Goal: Book appointment/travel/reservation

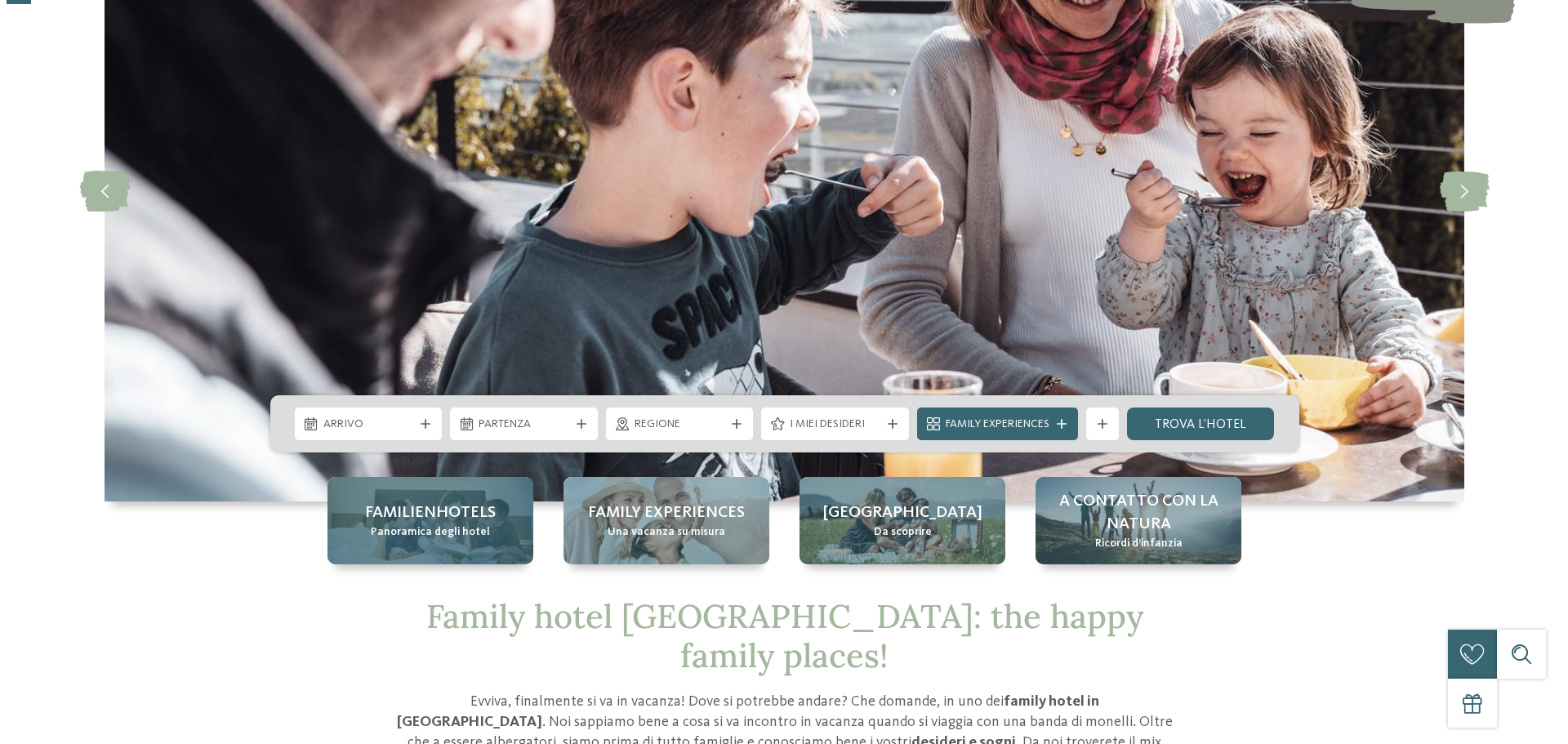
scroll to position [245, 0]
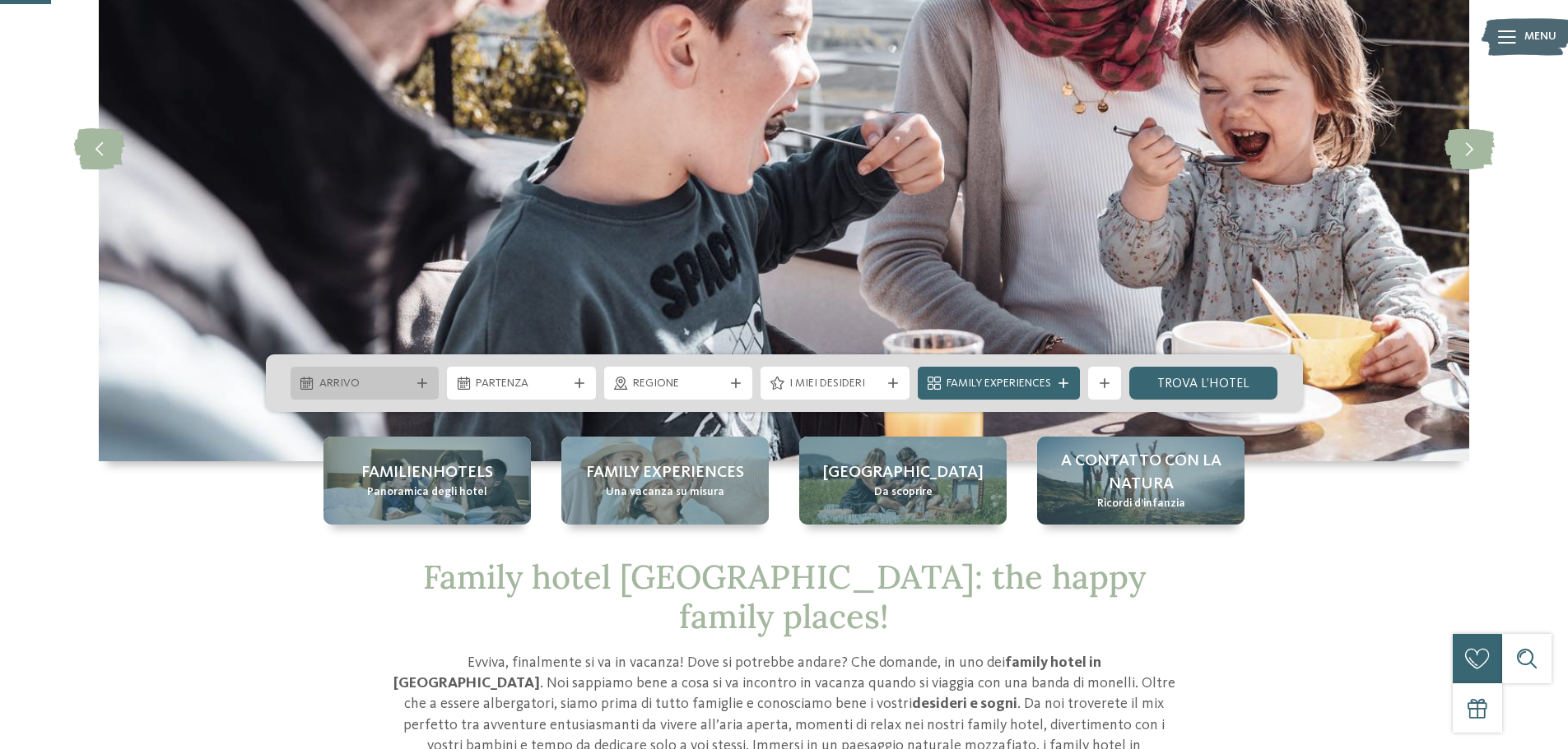
click at [415, 380] on div at bounding box center [422, 383] width 17 height 10
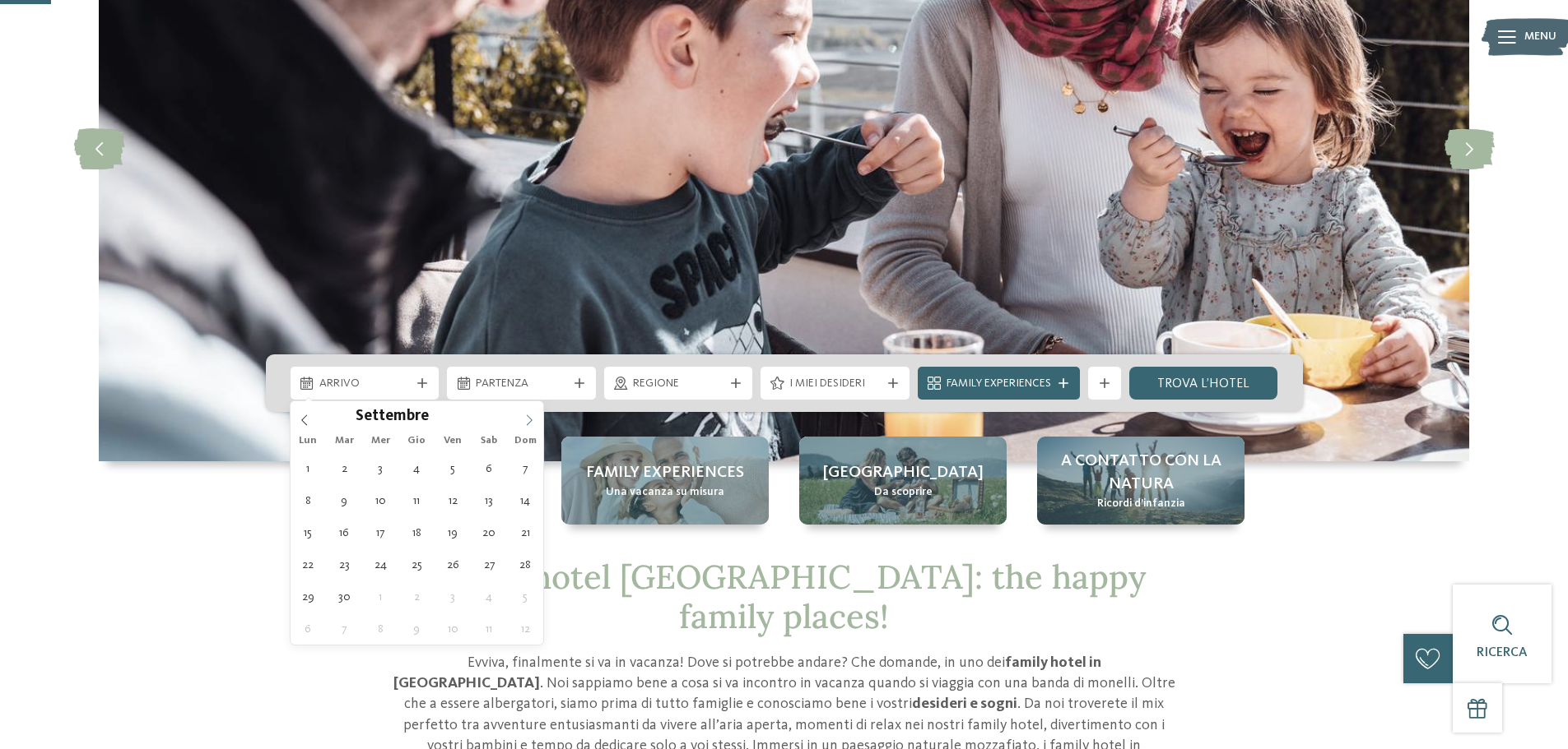
click at [530, 418] on icon at bounding box center [529, 420] width 11 height 11
type div "[DATE]"
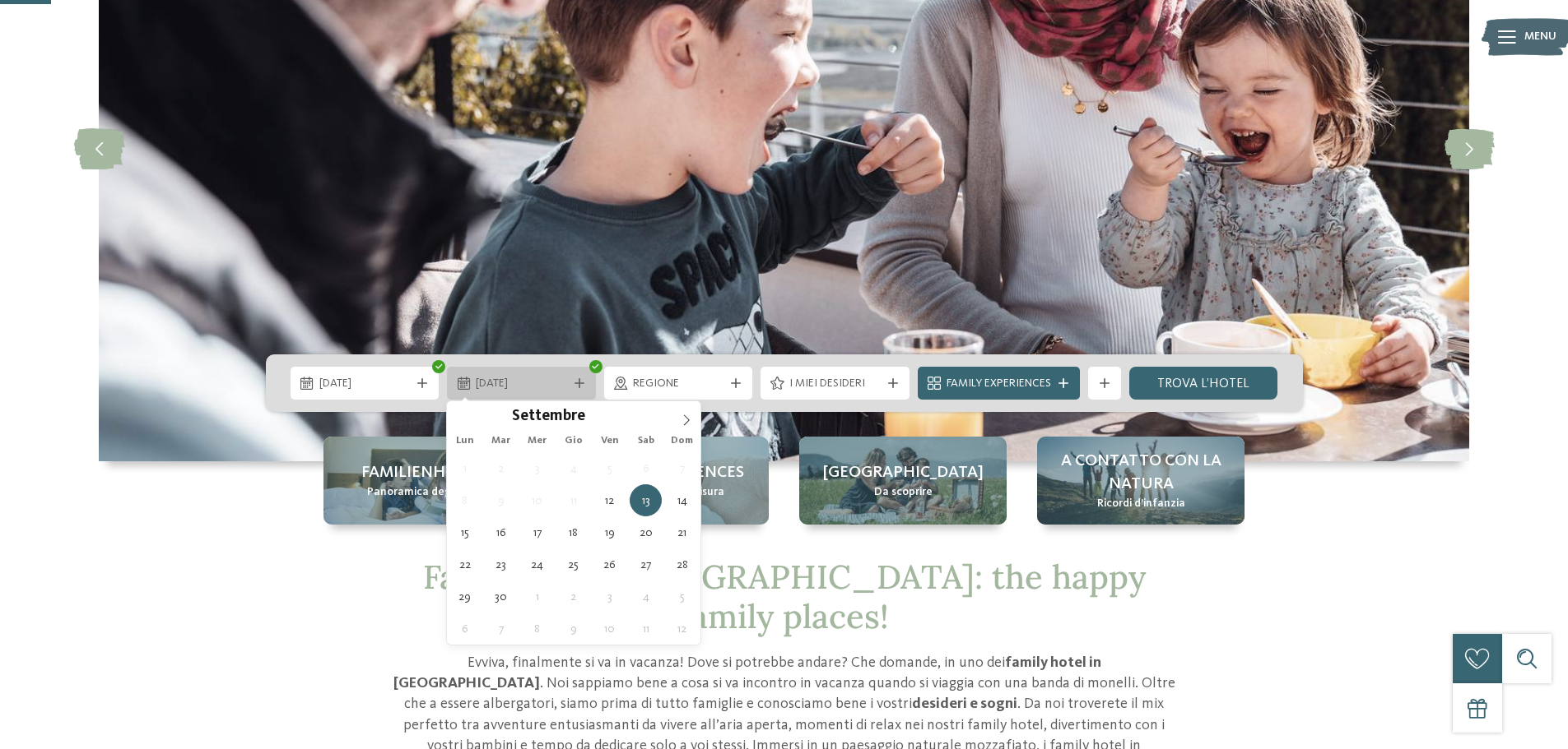
click at [525, 382] on span "[DATE]" at bounding box center [520, 384] width 91 height 17
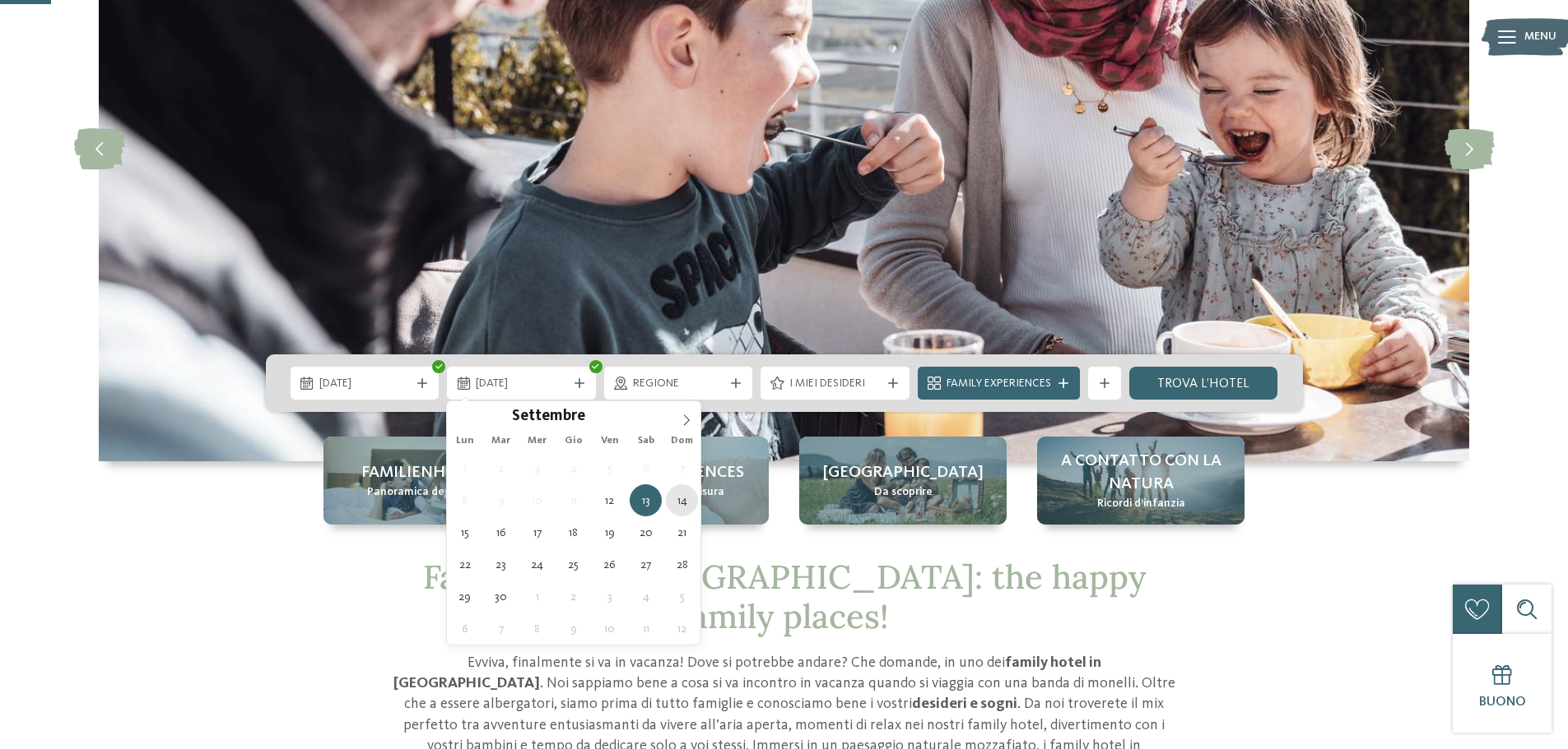
type div "[DATE]"
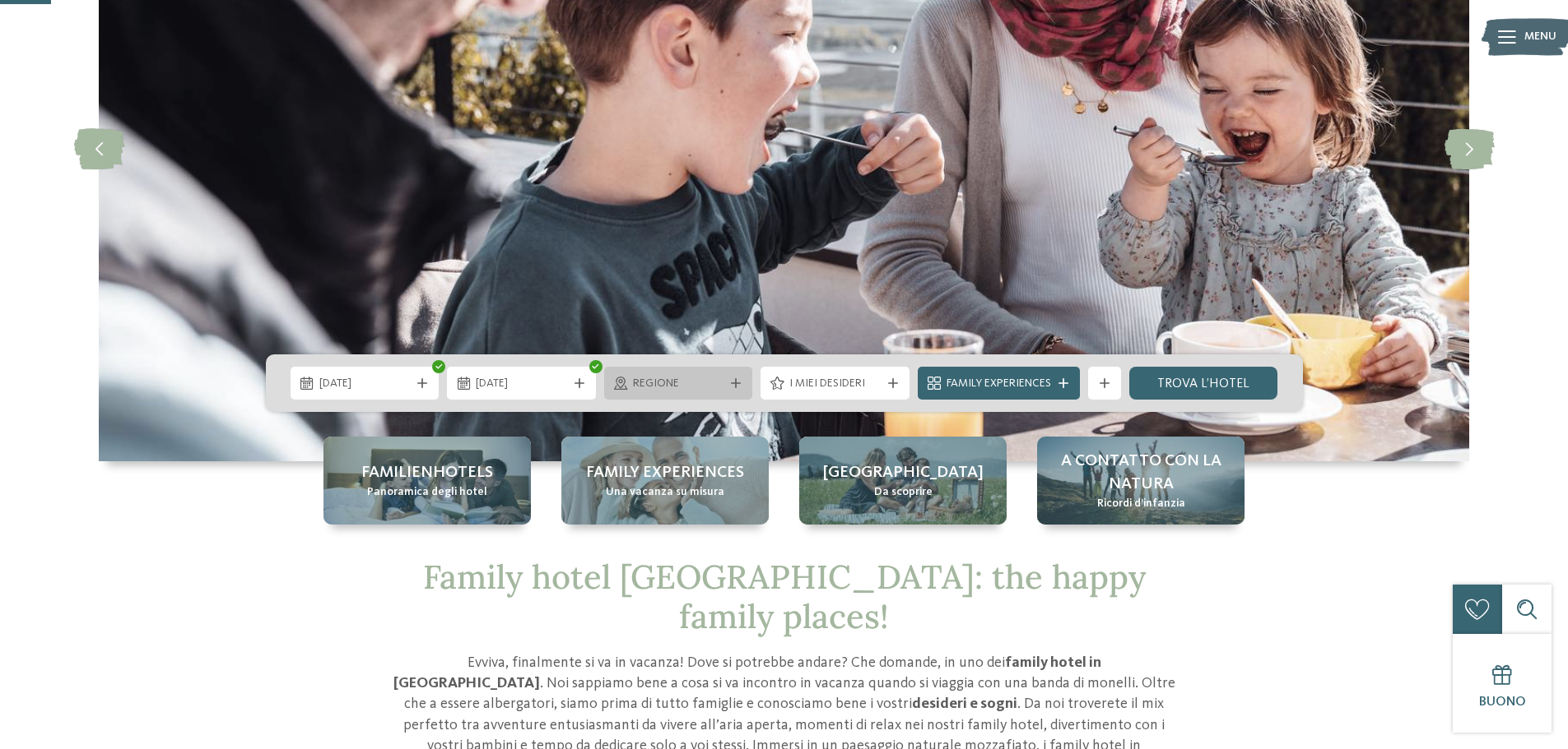
click at [690, 388] on span "Regione" at bounding box center [678, 384] width 91 height 17
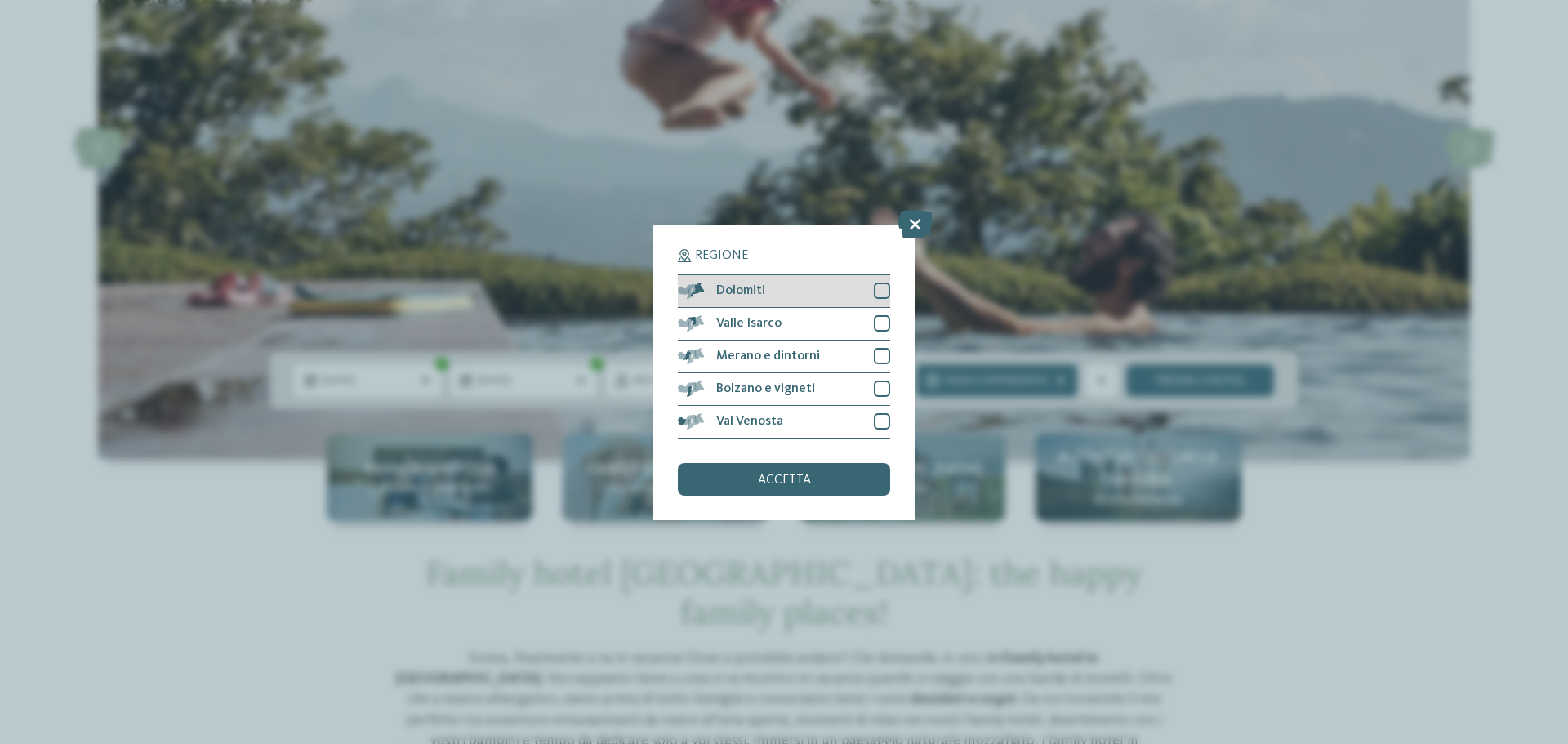
click at [883, 290] on div at bounding box center [882, 291] width 17 height 17
click at [888, 331] on div at bounding box center [882, 324] width 17 height 17
click at [878, 355] on div at bounding box center [882, 357] width 17 height 17
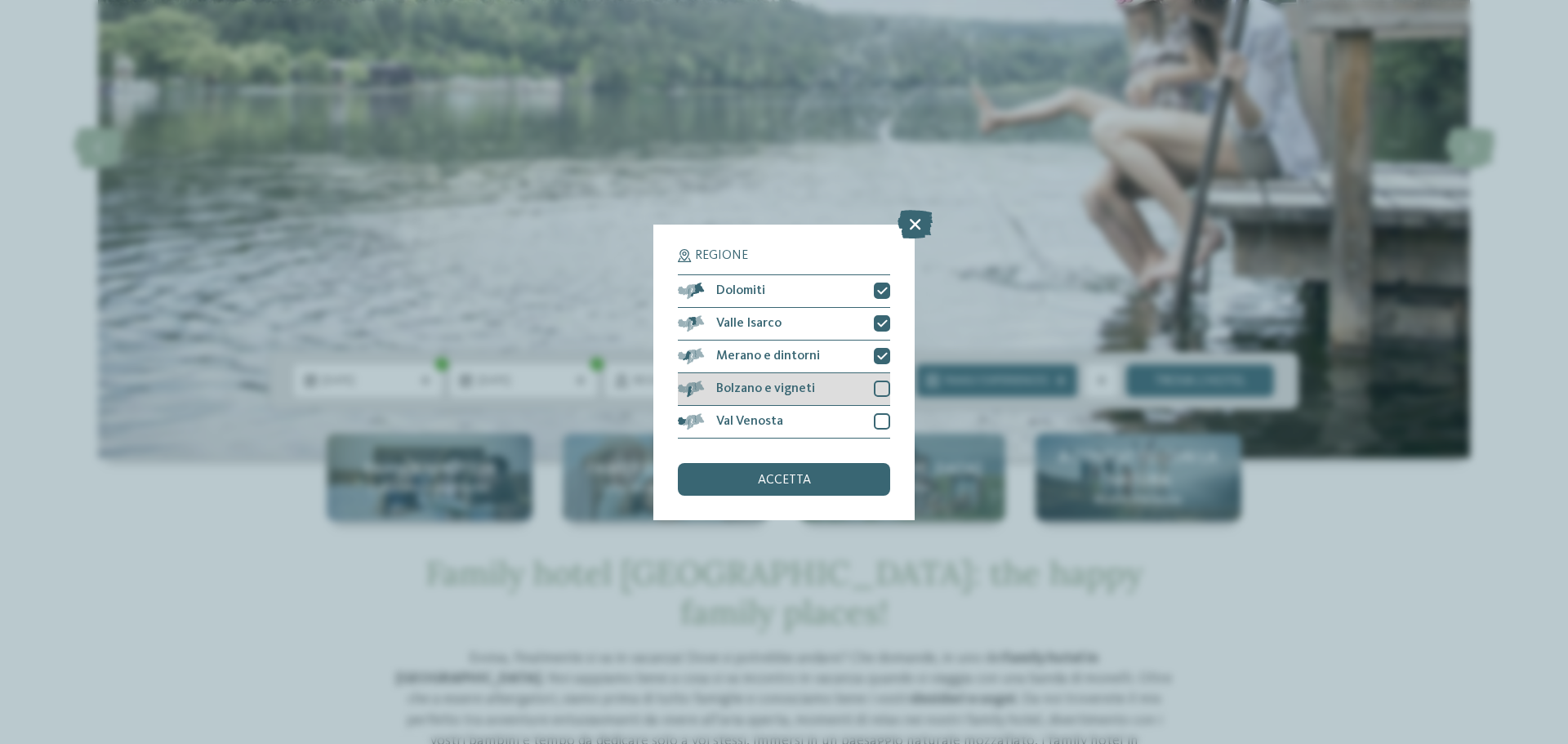
click at [878, 385] on div at bounding box center [882, 389] width 17 height 17
click at [878, 423] on div at bounding box center [882, 422] width 17 height 17
click at [812, 475] on div "accetta" at bounding box center [784, 480] width 212 height 33
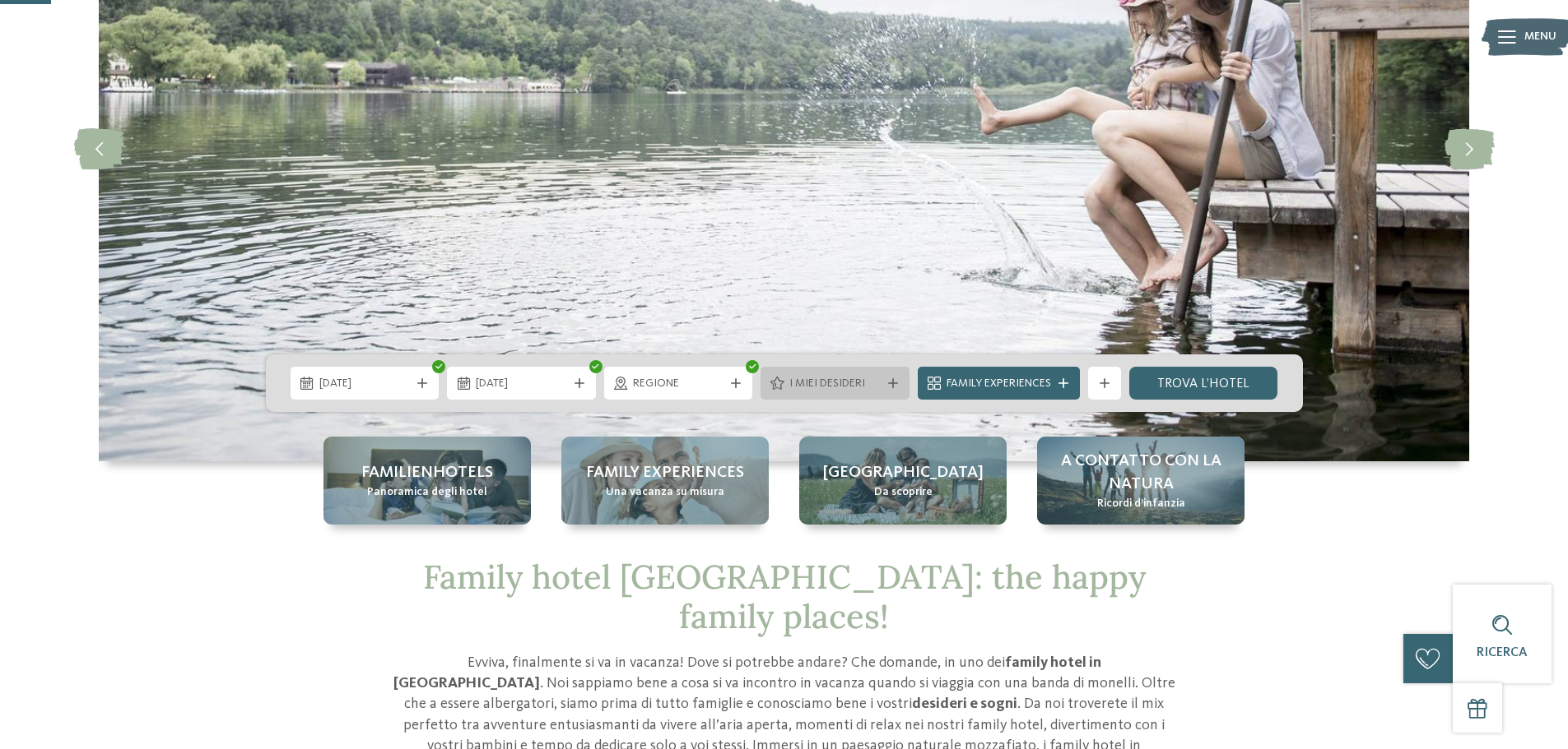
click at [830, 388] on span "I miei desideri" at bounding box center [835, 384] width 91 height 17
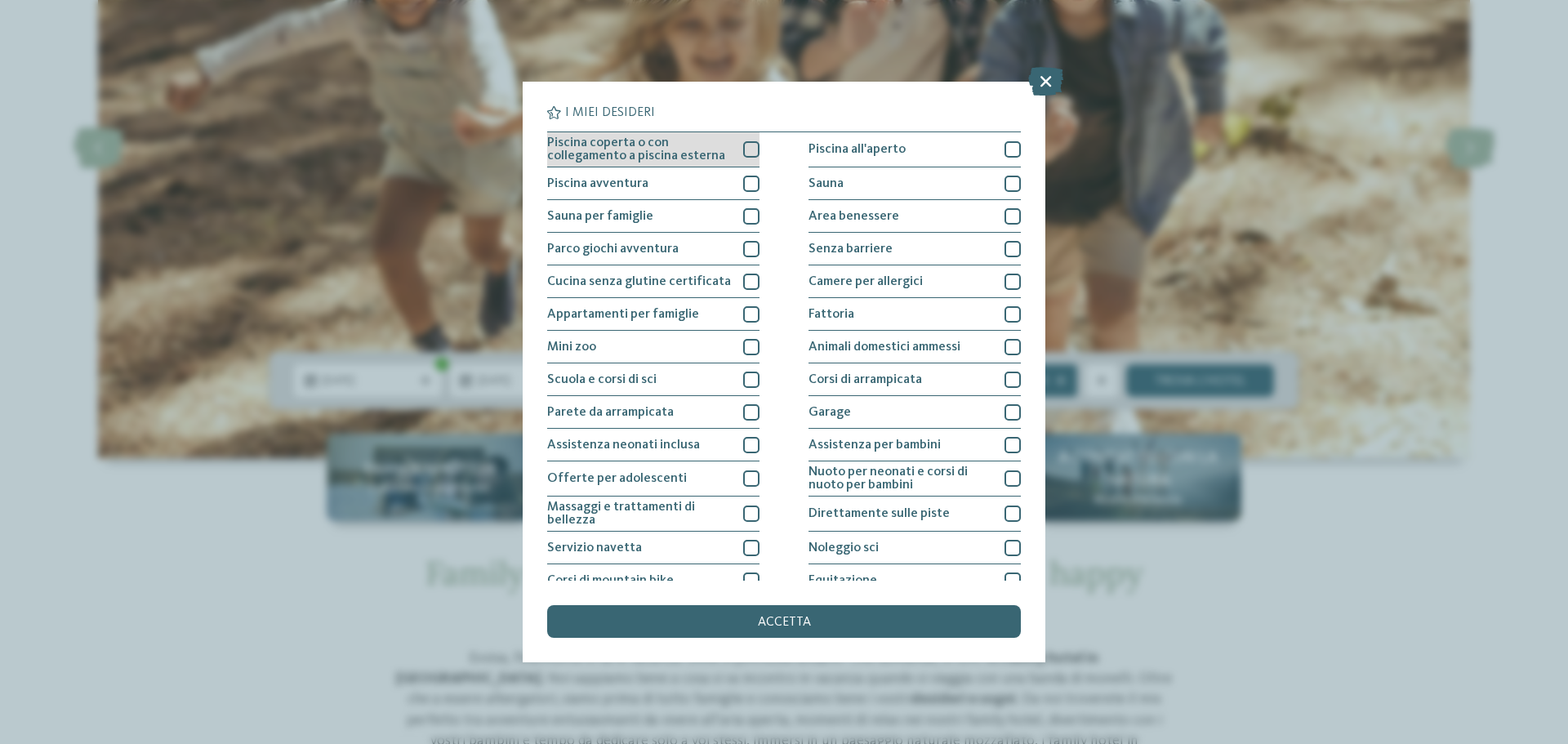
click at [752, 143] on div at bounding box center [752, 150] width 17 height 17
click at [744, 182] on div at bounding box center [752, 184] width 17 height 17
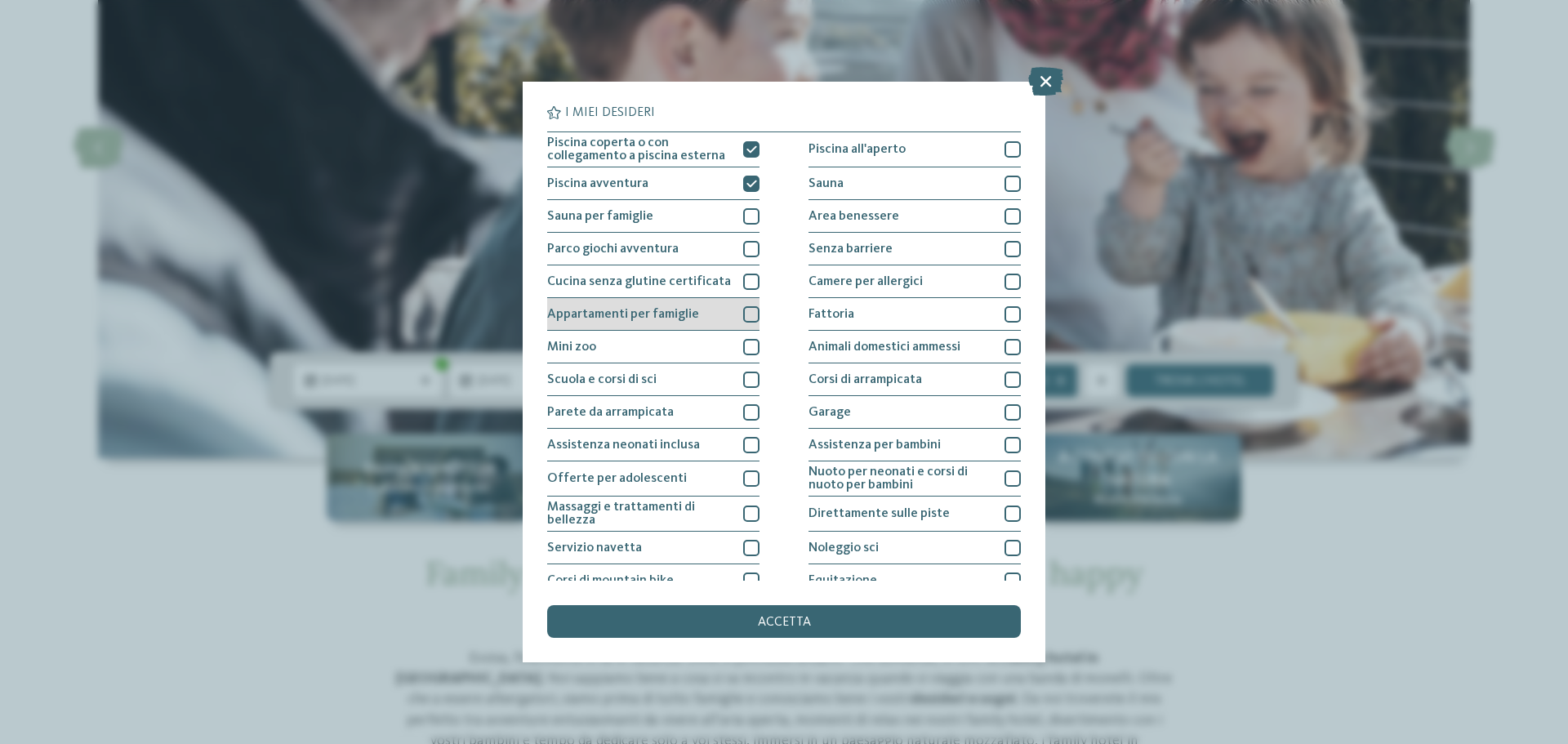
click at [746, 313] on div at bounding box center [752, 315] width 17 height 17
click at [746, 311] on icon at bounding box center [751, 315] width 10 height 10
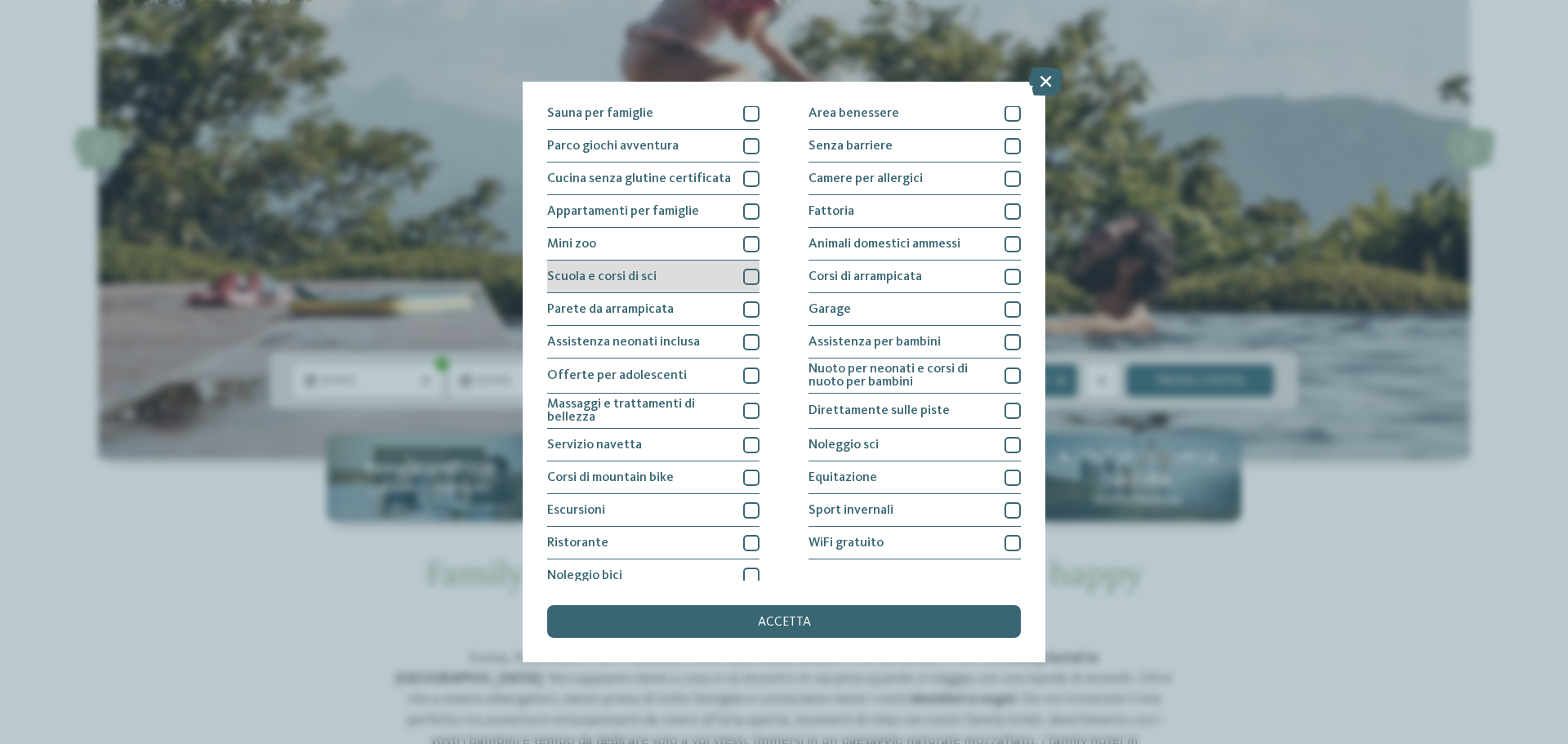
scroll to position [115, 0]
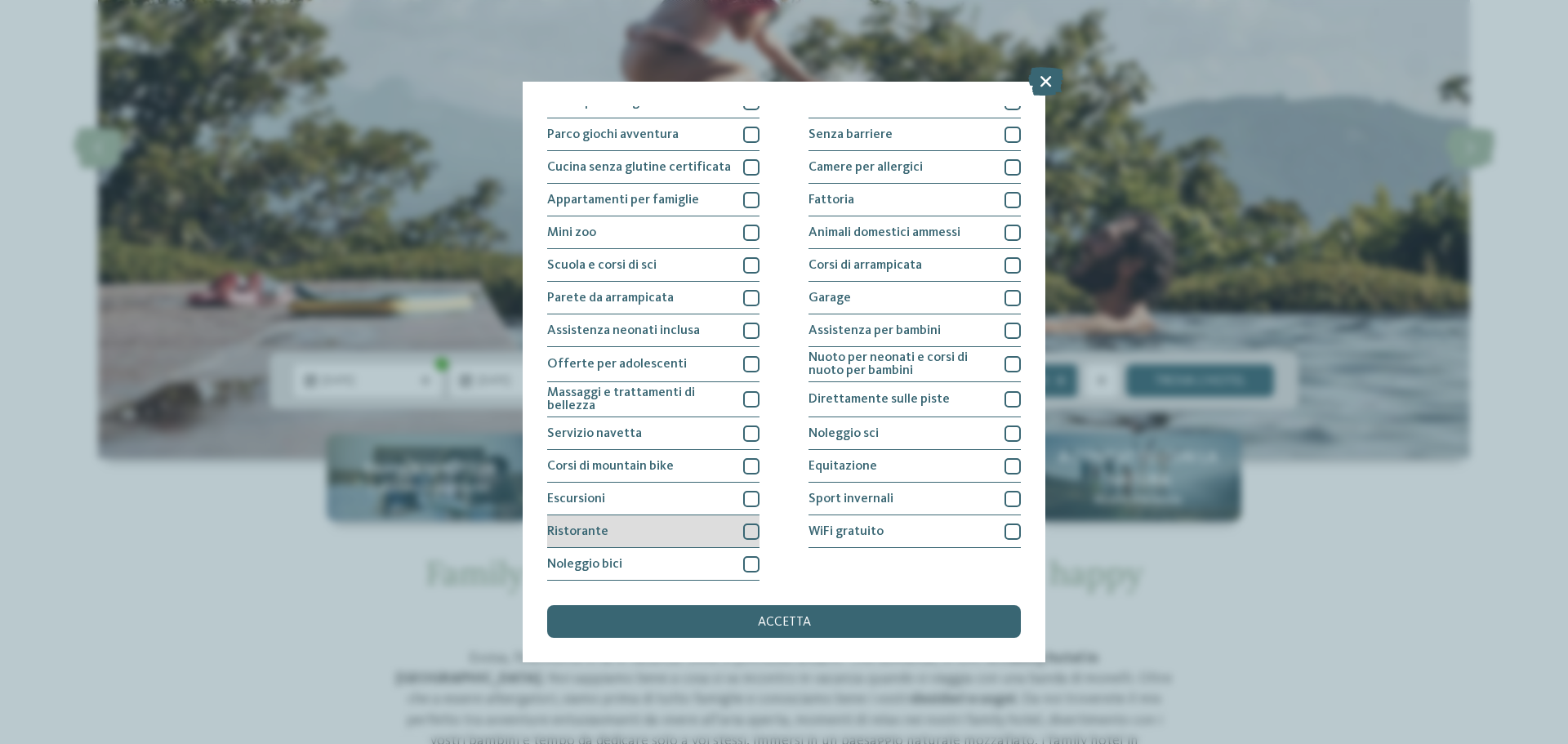
click at [747, 525] on div at bounding box center [752, 532] width 17 height 17
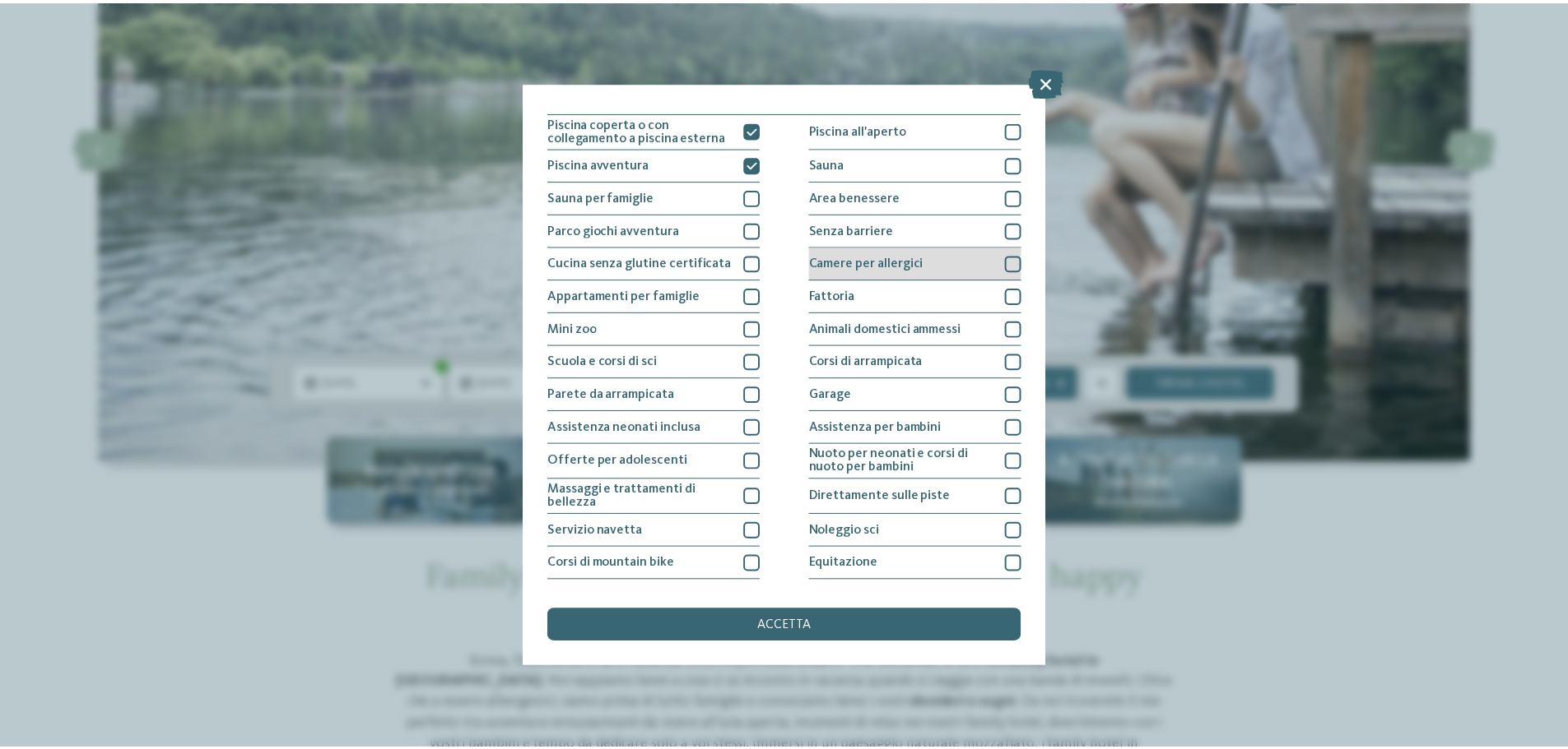
scroll to position [0, 0]
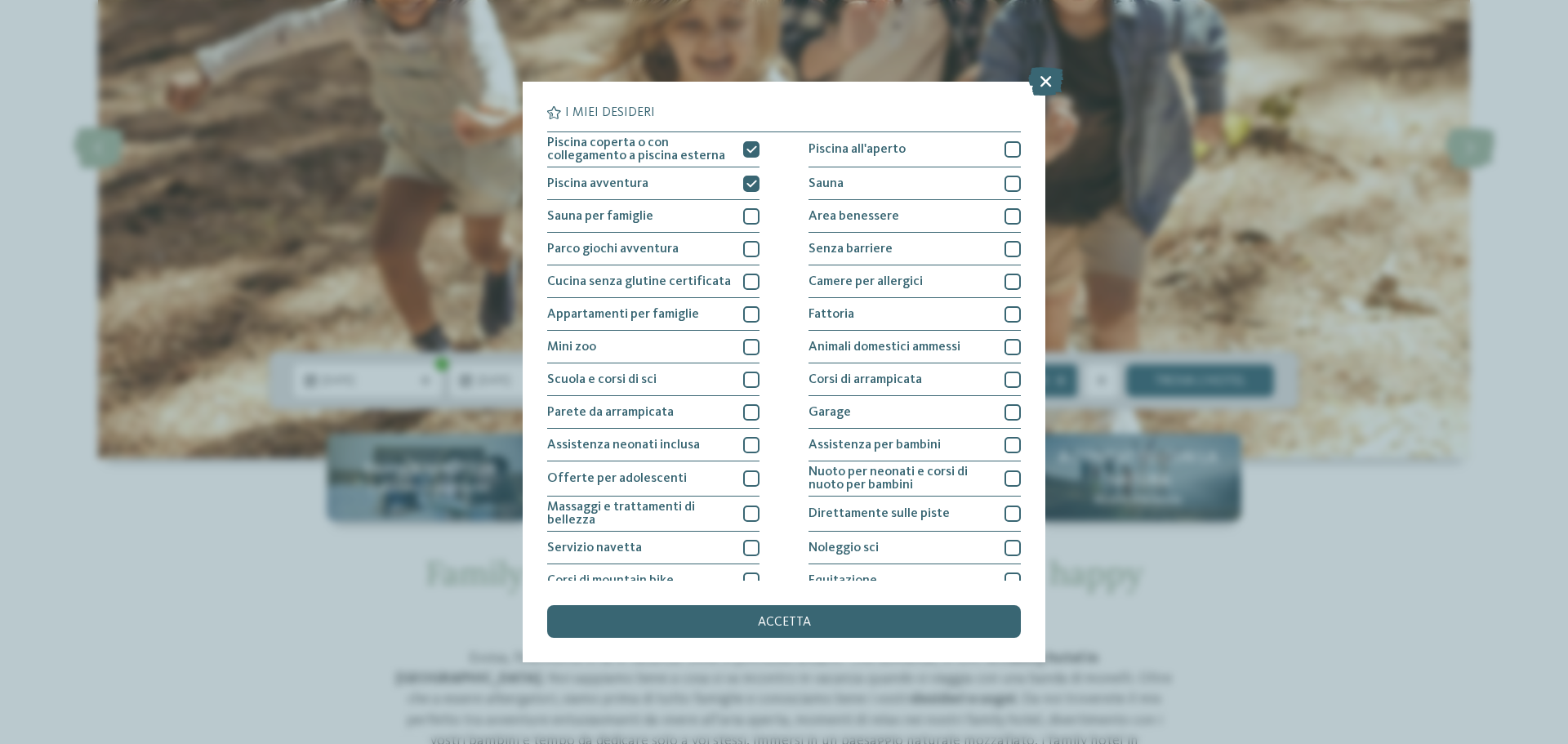
drag, startPoint x: 1003, startPoint y: 146, endPoint x: 1012, endPoint y: 227, distance: 81.5
click at [1004, 145] on div at bounding box center [1012, 150] width 17 height 17
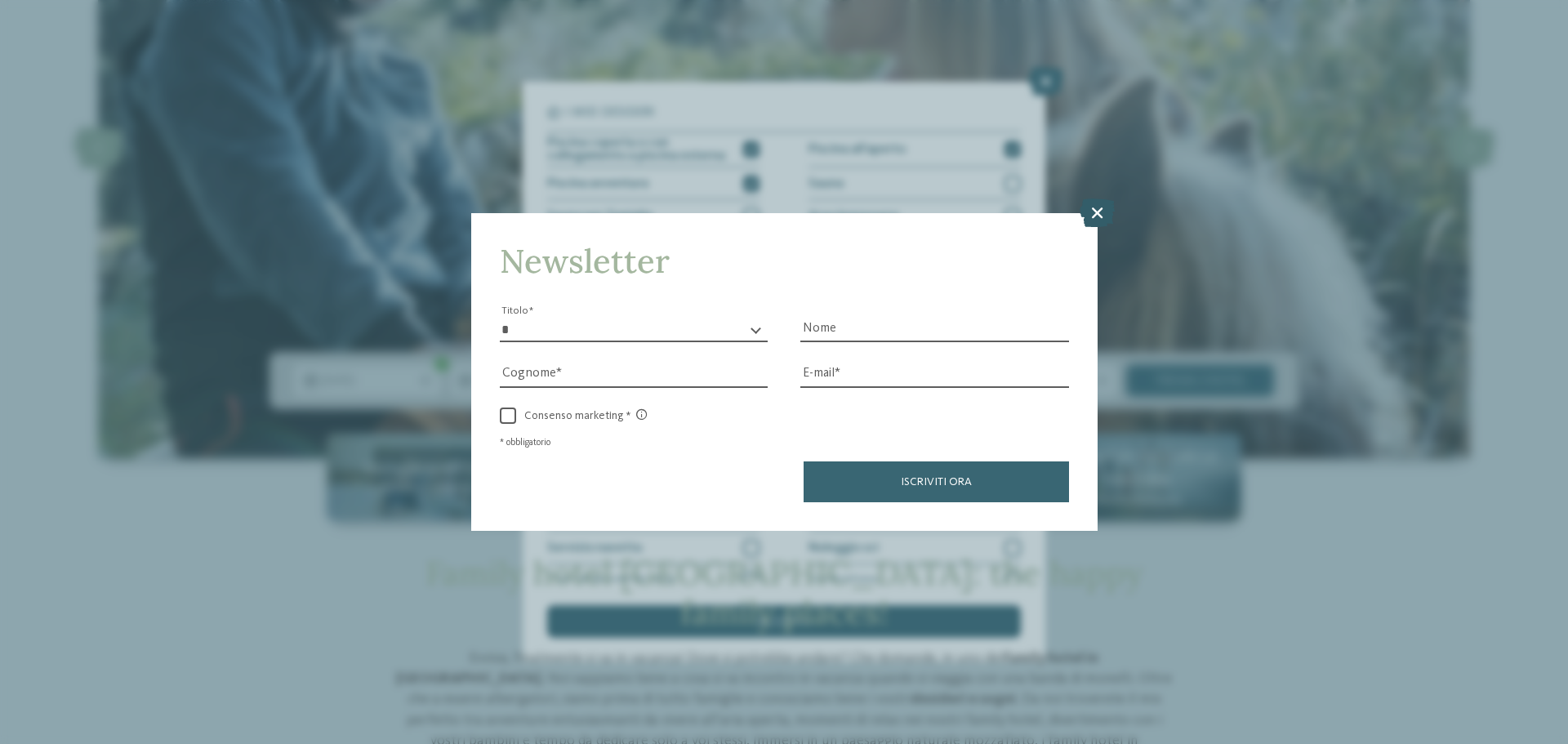
click at [1103, 210] on icon at bounding box center [1097, 212] width 35 height 29
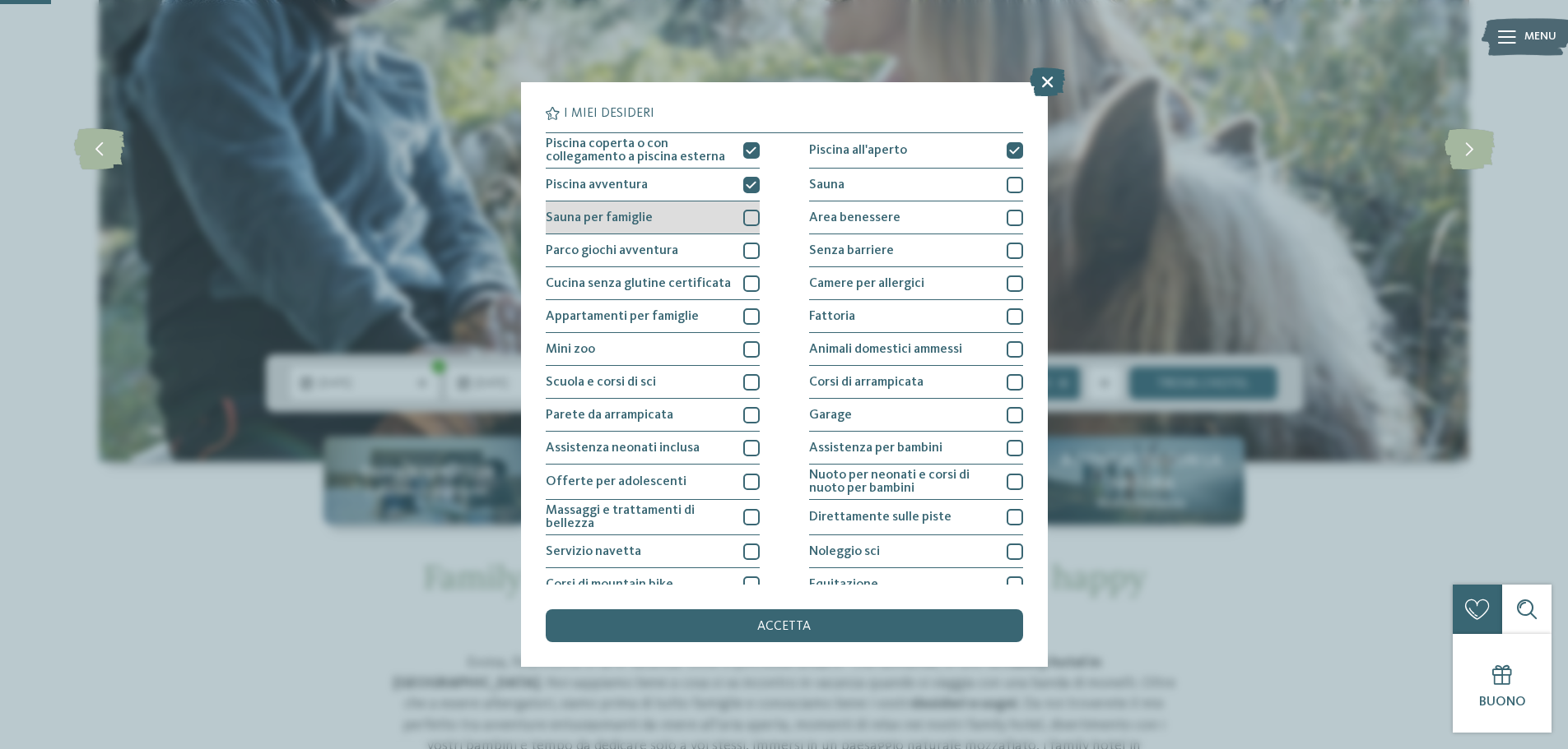
click at [743, 216] on div at bounding box center [751, 218] width 17 height 17
click at [743, 252] on div at bounding box center [751, 251] width 17 height 17
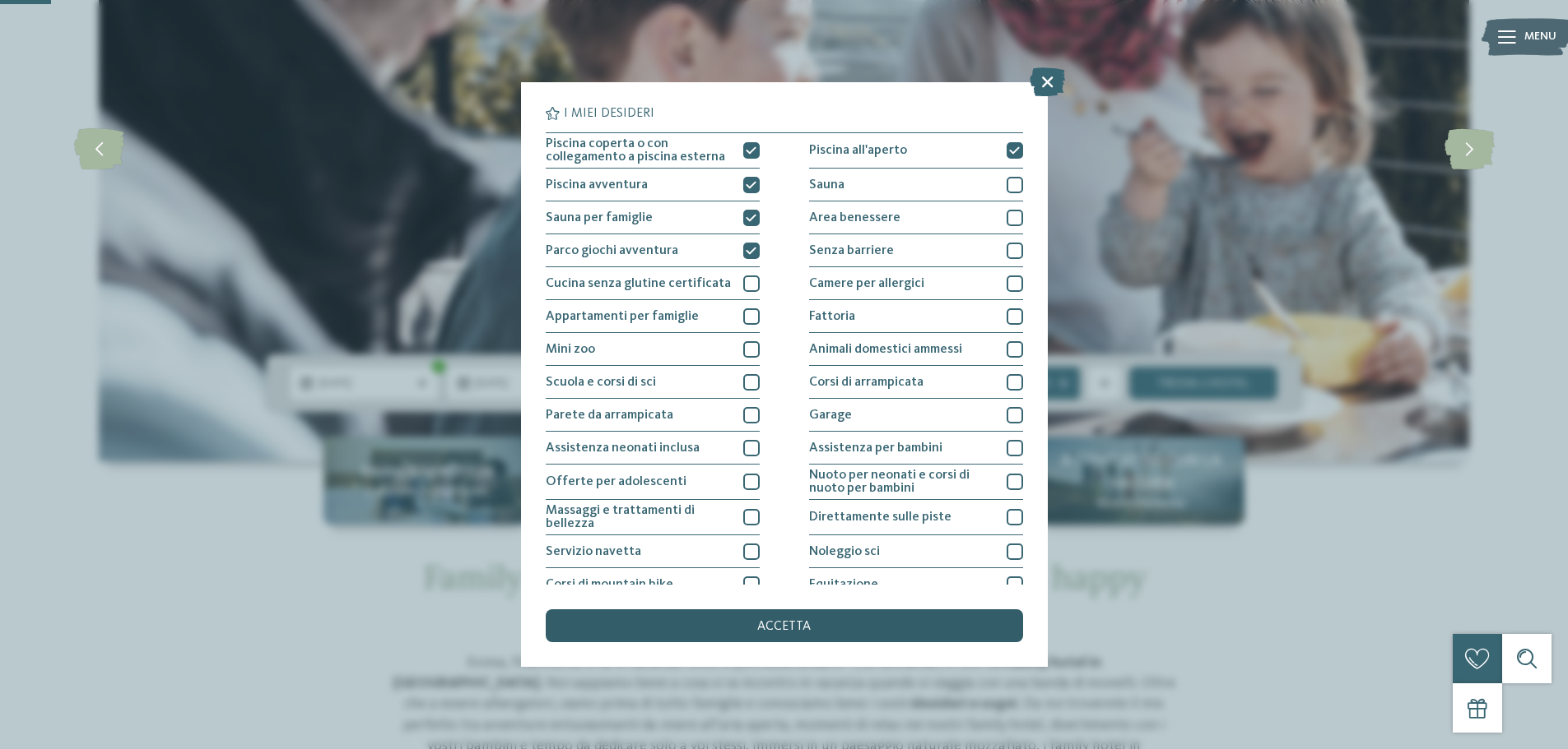
click at [782, 637] on div "accetta" at bounding box center [784, 625] width 477 height 33
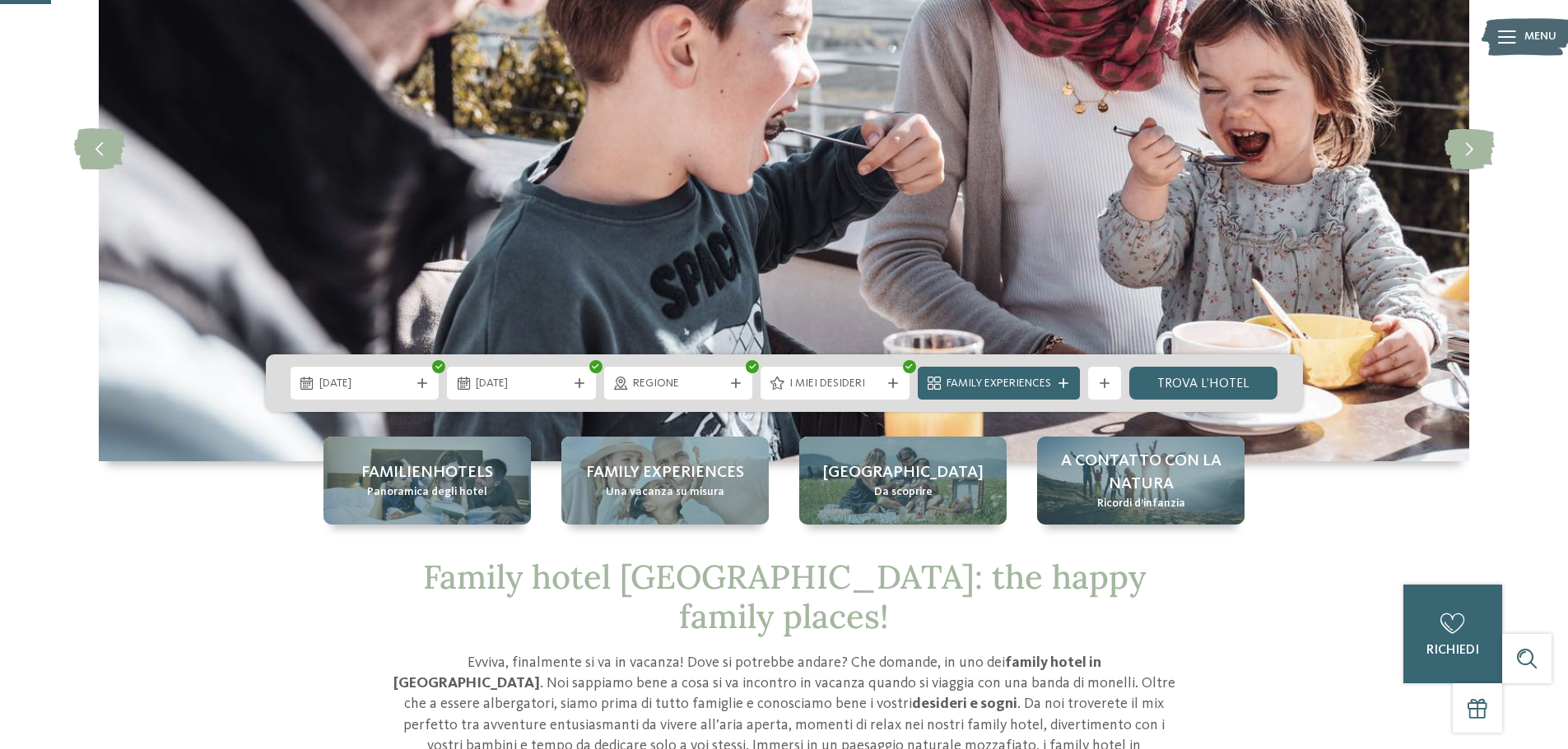
click at [992, 376] on span "Family Experiences" at bounding box center [998, 384] width 104 height 17
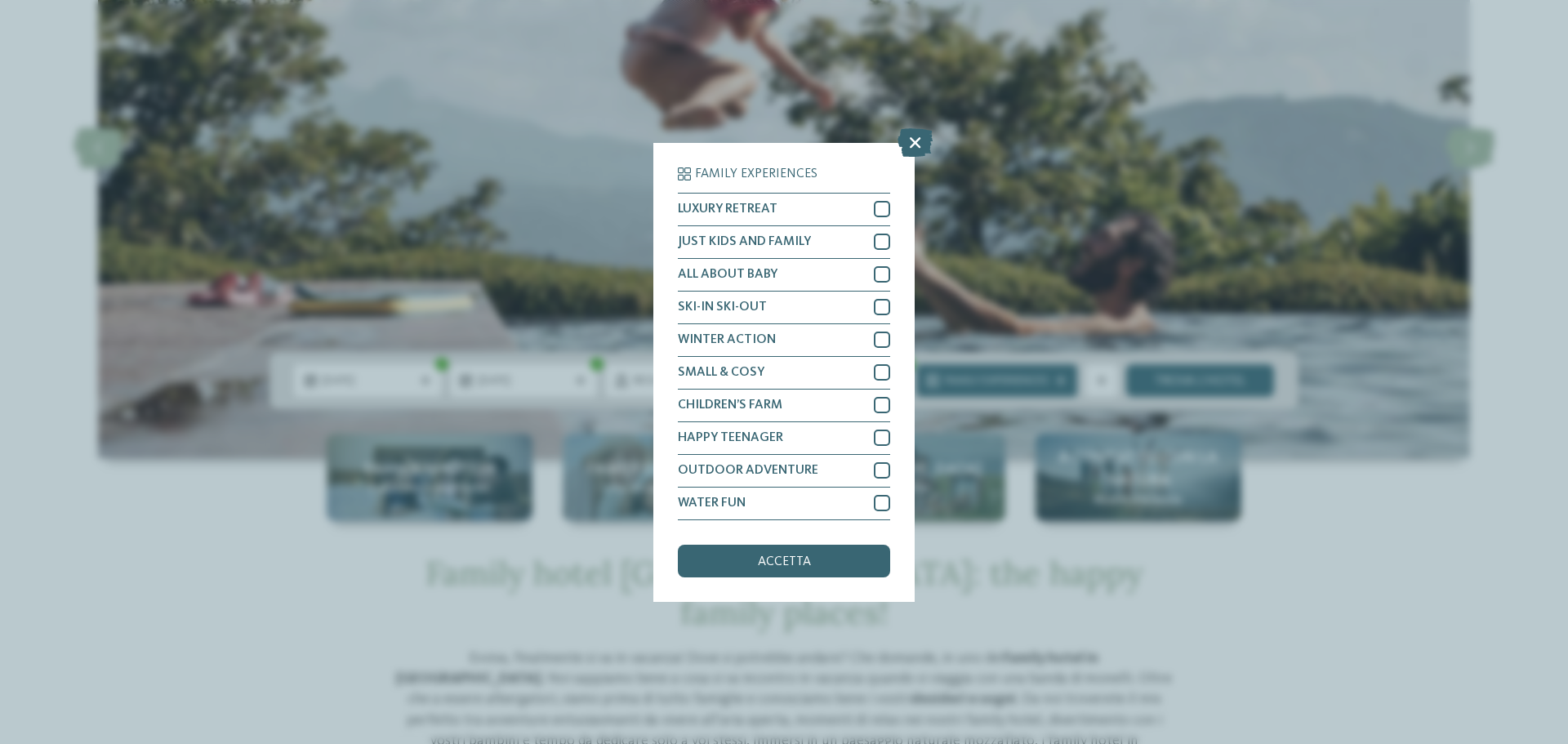
click at [906, 147] on icon at bounding box center [915, 142] width 35 height 29
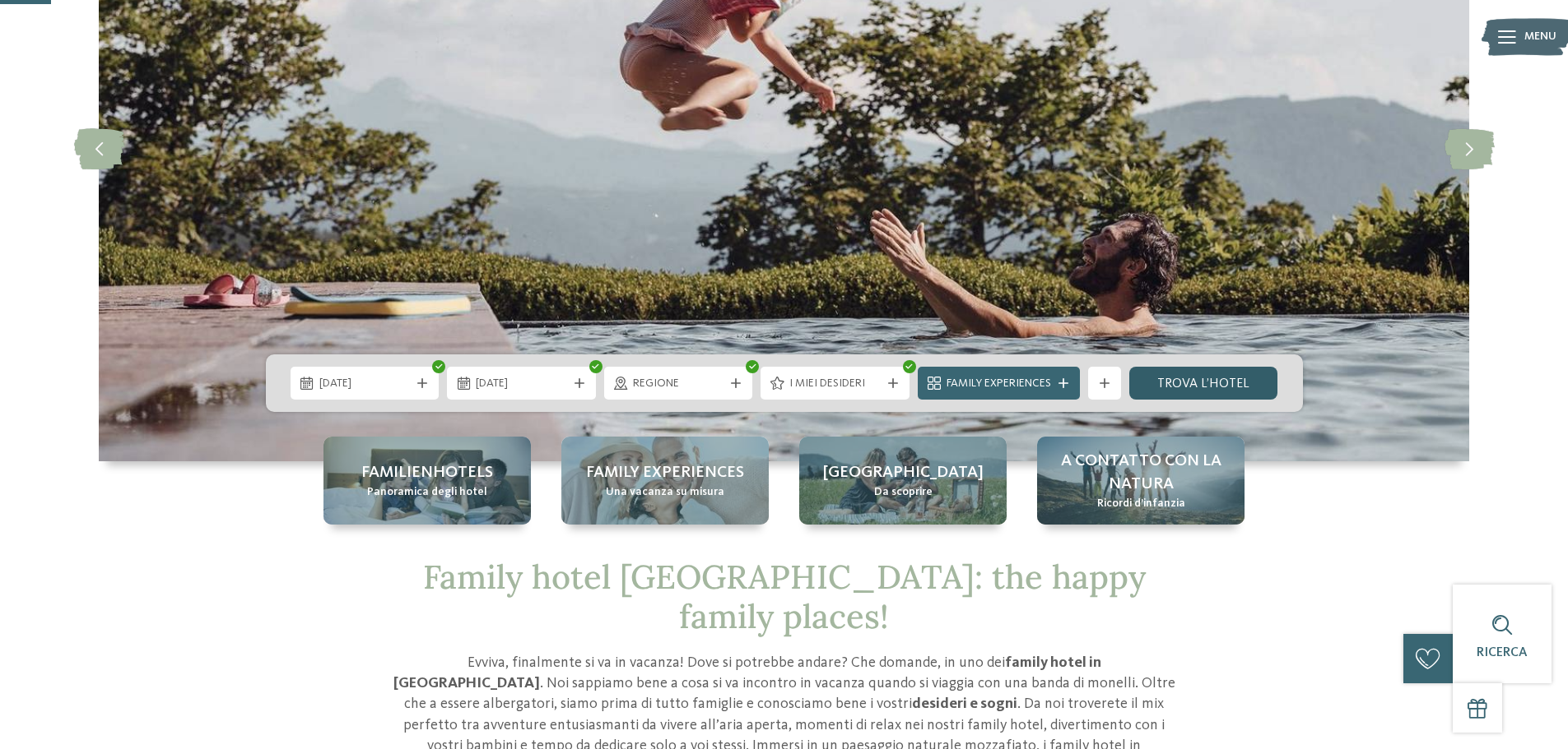
click at [1196, 381] on link "trova l’hotel" at bounding box center [1203, 382] width 149 height 33
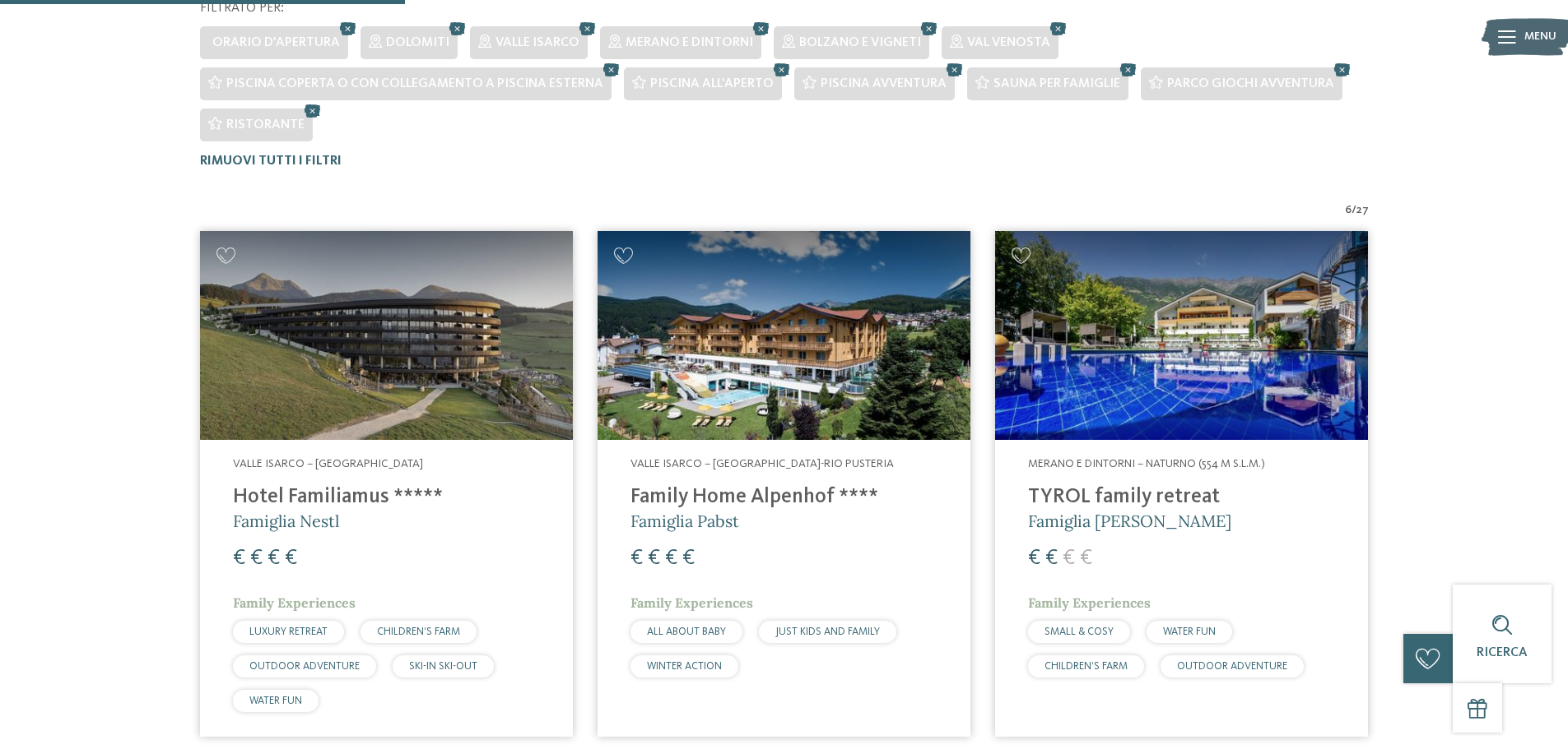
scroll to position [576, 0]
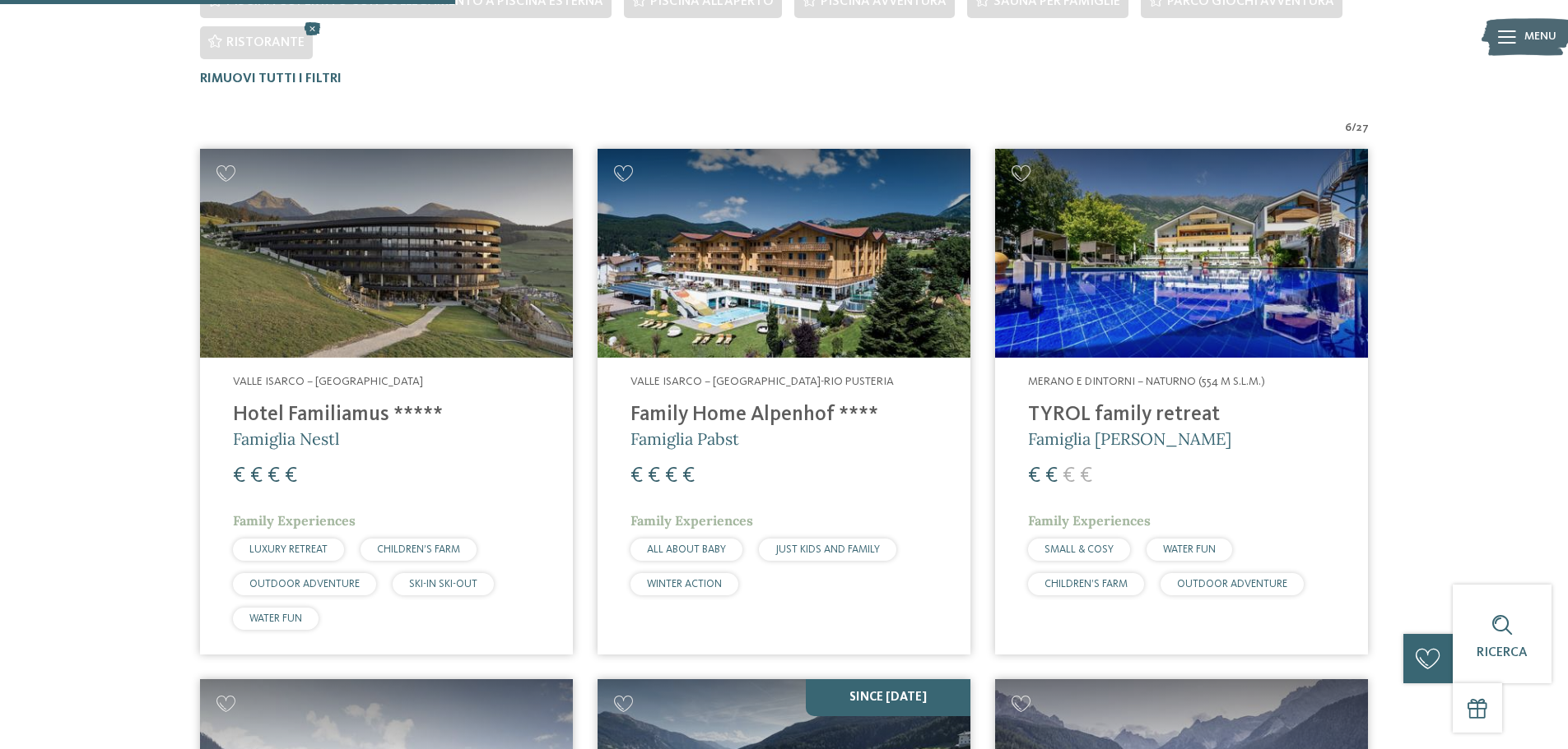
click at [779, 291] on img at bounding box center [784, 254] width 373 height 210
